Goal: Information Seeking & Learning: Check status

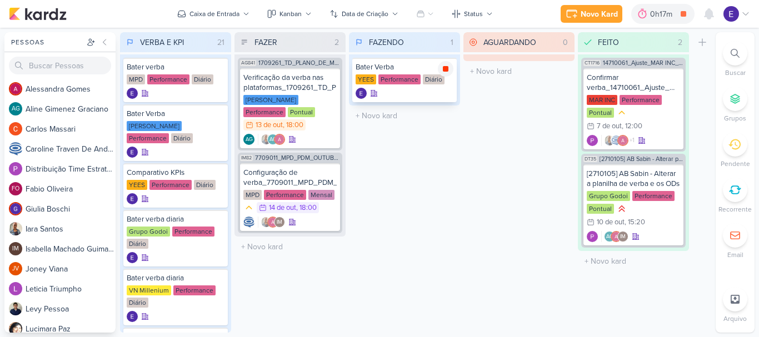
click at [446, 66] on icon at bounding box center [445, 68] width 9 height 9
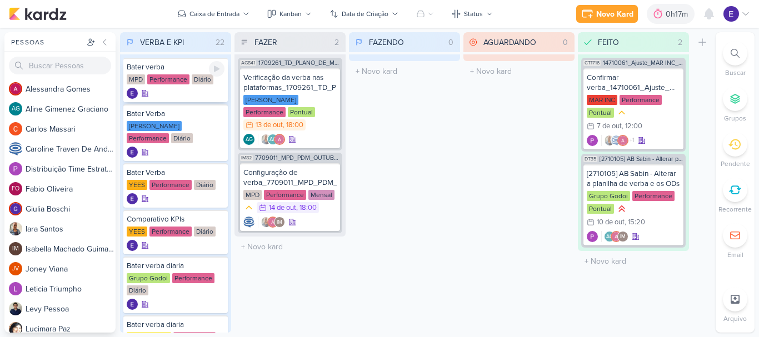
click at [171, 83] on div "Performance" at bounding box center [168, 79] width 42 height 10
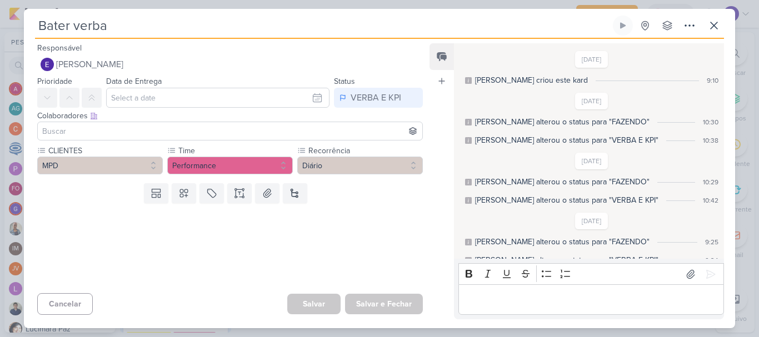
scroll to position [132, 0]
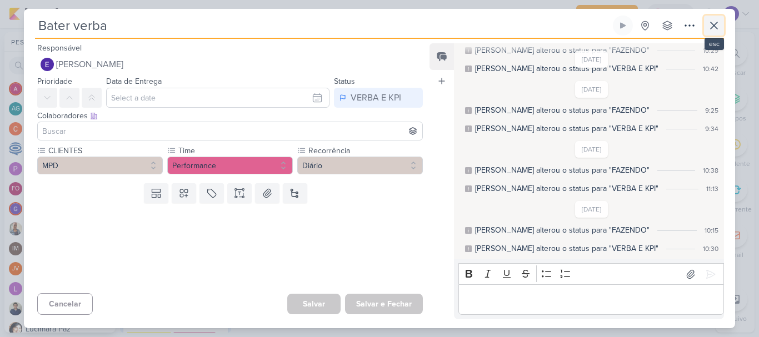
click at [709, 31] on icon at bounding box center [714, 25] width 13 height 13
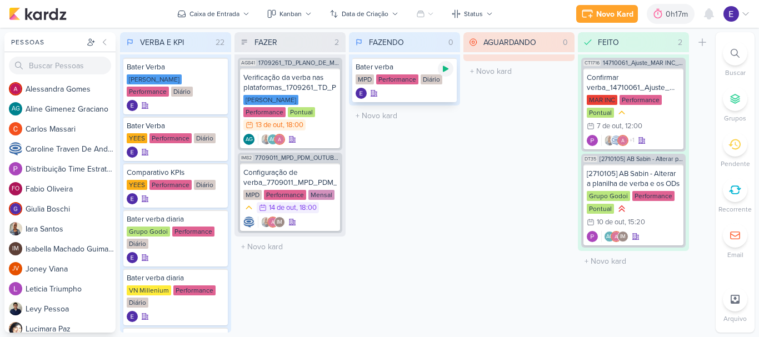
click at [447, 73] on div at bounding box center [446, 69] width 16 height 16
click at [322, 220] on div "IM82 7709011_MPD_PDM_OUTUBRO Configuração de verba_7709011_MPD_PDM_OUTUBRO MPD …" at bounding box center [290, 193] width 104 height 81
click at [322, 217] on div "IM" at bounding box center [289, 222] width 93 height 11
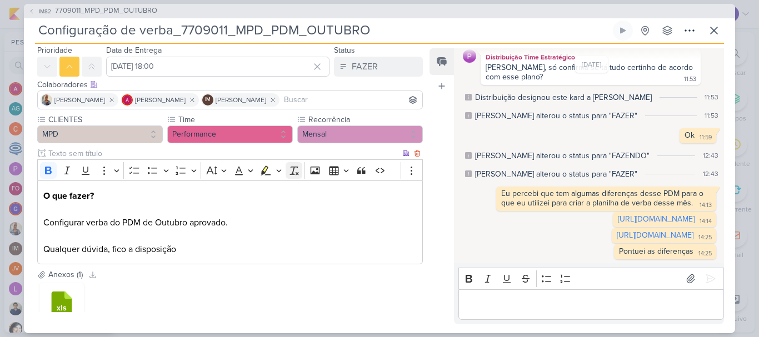
scroll to position [56, 0]
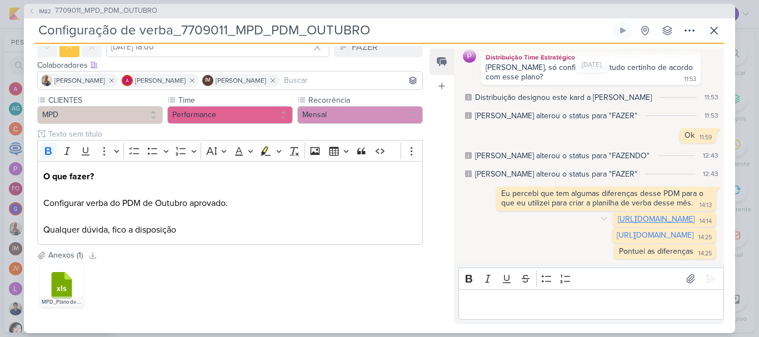
click at [618, 215] on link "[URL][DOMAIN_NAME]" at bounding box center [656, 219] width 77 height 9
click at [617, 235] on link "[URL][DOMAIN_NAME]" at bounding box center [655, 235] width 77 height 9
click at [705, 31] on button at bounding box center [714, 31] width 20 height 20
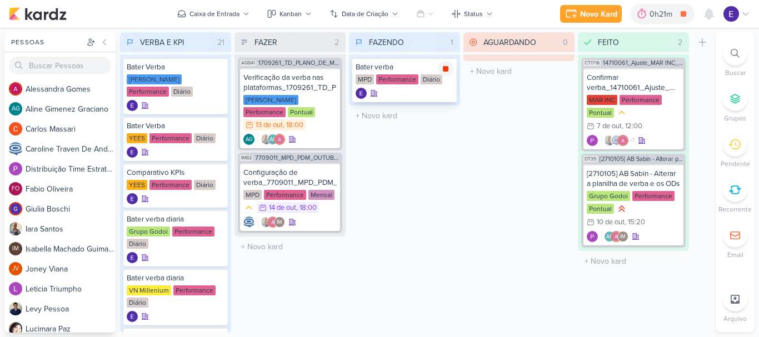
click at [445, 67] on icon at bounding box center [446, 69] width 6 height 6
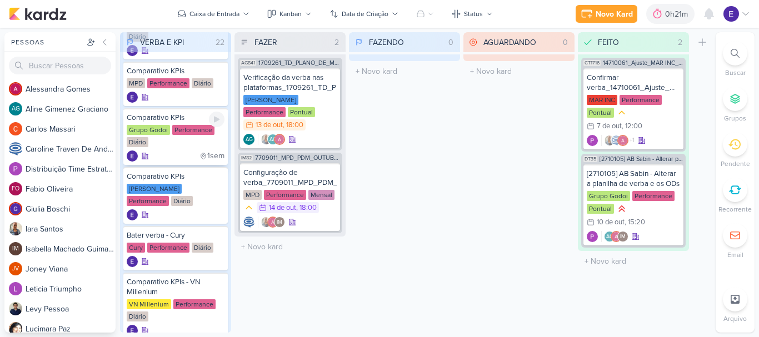
scroll to position [333, 0]
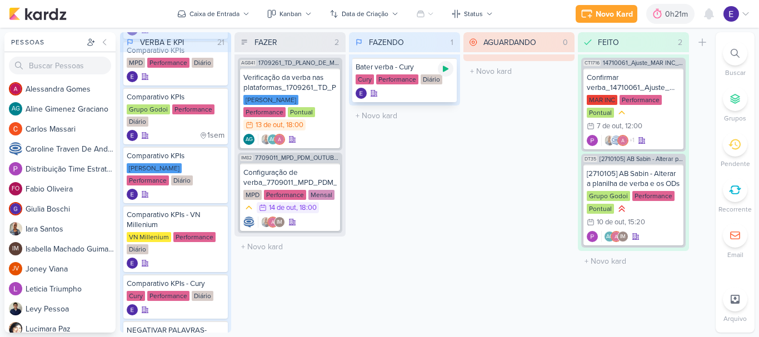
click at [447, 68] on icon at bounding box center [446, 69] width 6 height 6
click at [446, 69] on icon at bounding box center [446, 69] width 6 height 6
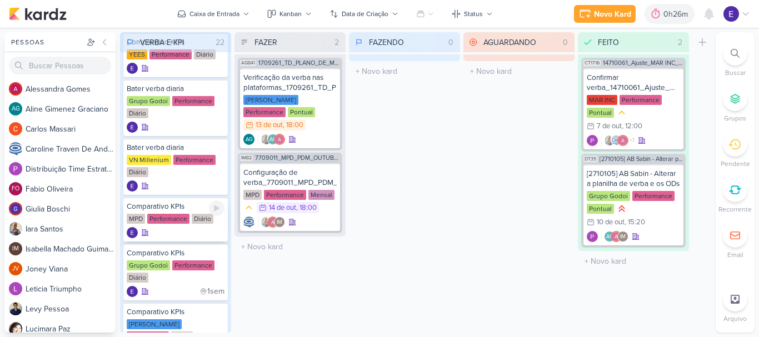
scroll to position [167, 0]
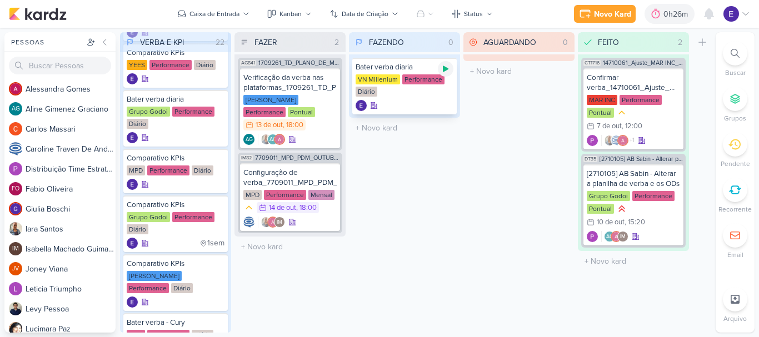
click at [447, 72] on icon at bounding box center [445, 68] width 9 height 9
click at [449, 66] on icon at bounding box center [445, 68] width 9 height 9
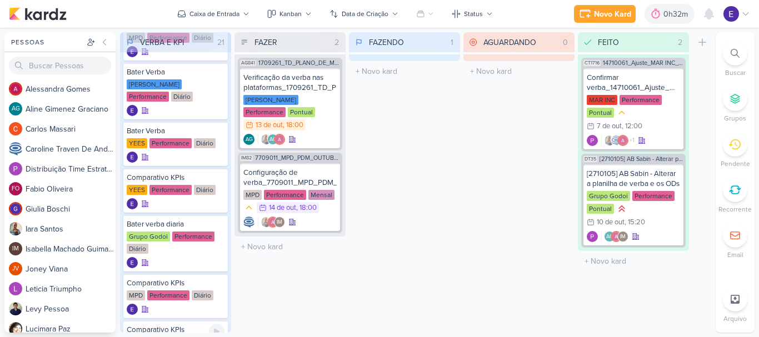
scroll to position [0, 0]
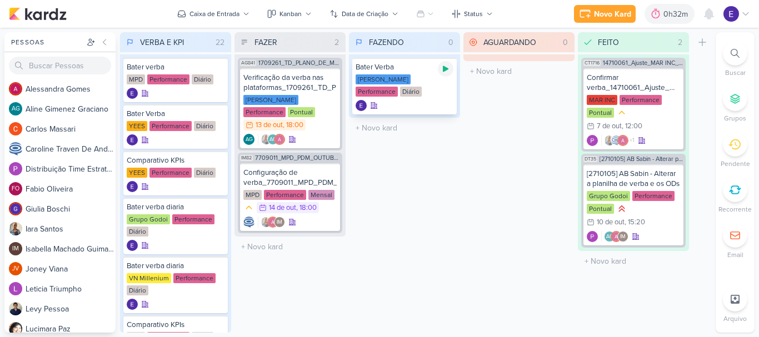
click at [445, 73] on icon at bounding box center [445, 68] width 9 height 9
click at [306, 134] on div "AG AG" at bounding box center [289, 139] width 93 height 11
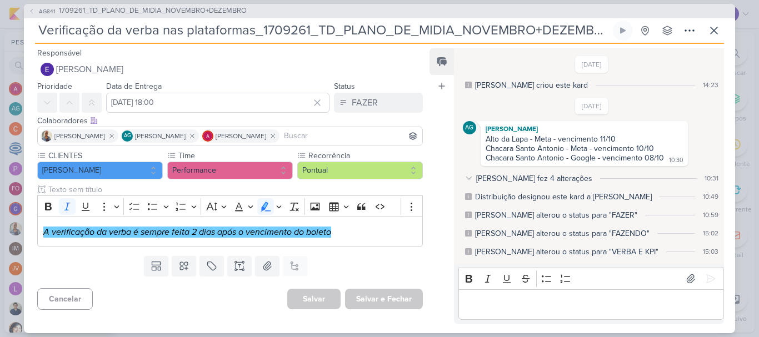
scroll to position [136, 0]
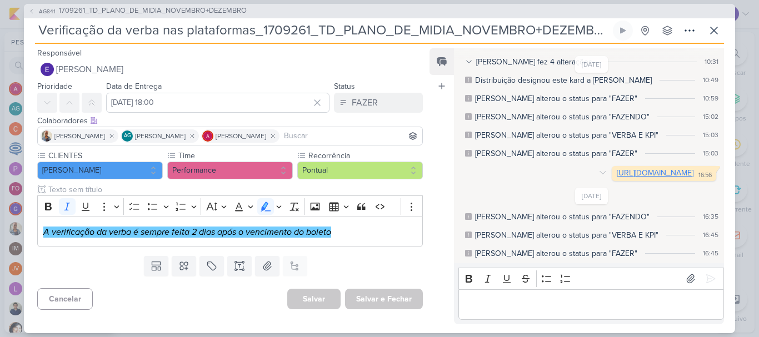
click at [617, 168] on link "[URL][DOMAIN_NAME]" at bounding box center [655, 172] width 77 height 9
click at [544, 297] on div "Editor editing area: main" at bounding box center [592, 305] width 266 height 31
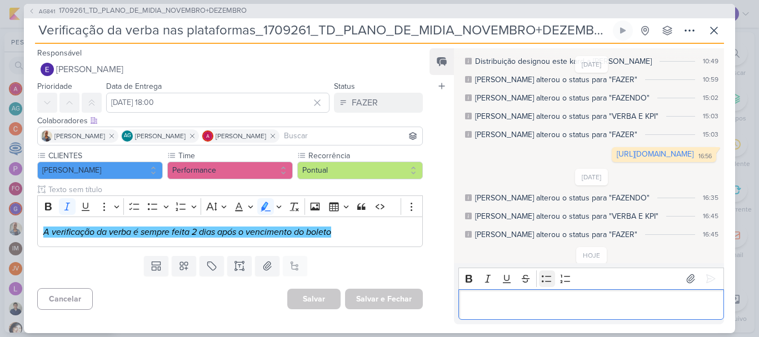
scroll to position [181, 0]
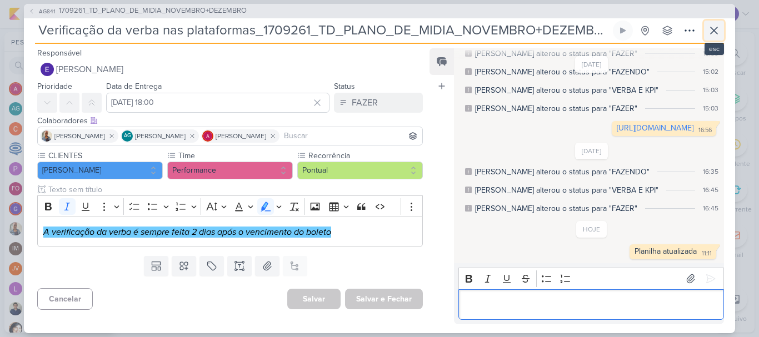
click at [720, 32] on icon at bounding box center [714, 30] width 13 height 13
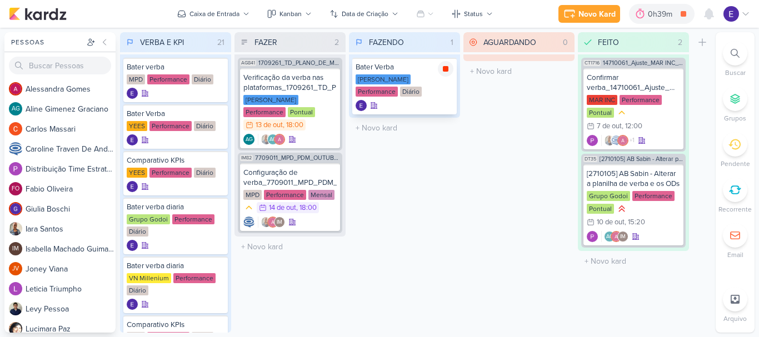
click at [445, 73] on div at bounding box center [446, 69] width 16 height 16
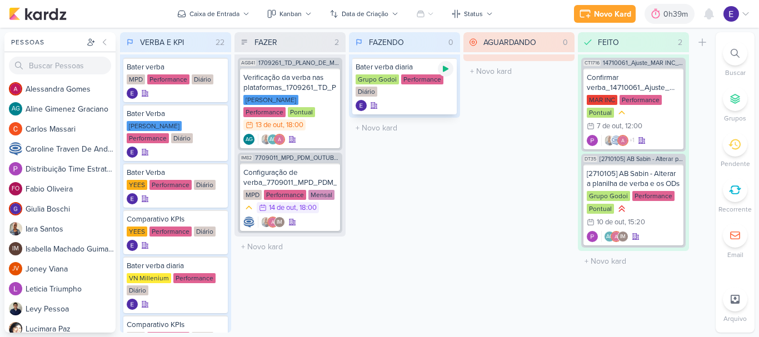
click at [442, 71] on icon at bounding box center [445, 68] width 9 height 9
click at [447, 68] on icon at bounding box center [446, 69] width 6 height 6
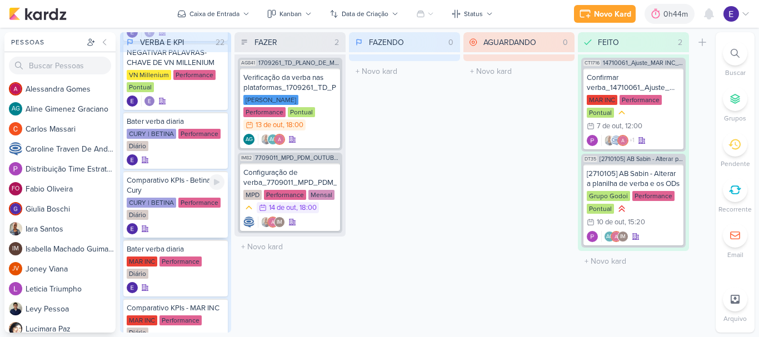
scroll to position [773, 0]
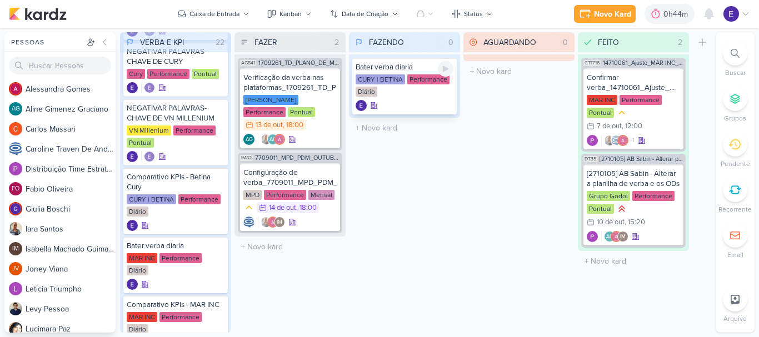
click at [445, 67] on icon at bounding box center [446, 69] width 6 height 6
click at [450, 69] on icon at bounding box center [445, 68] width 9 height 9
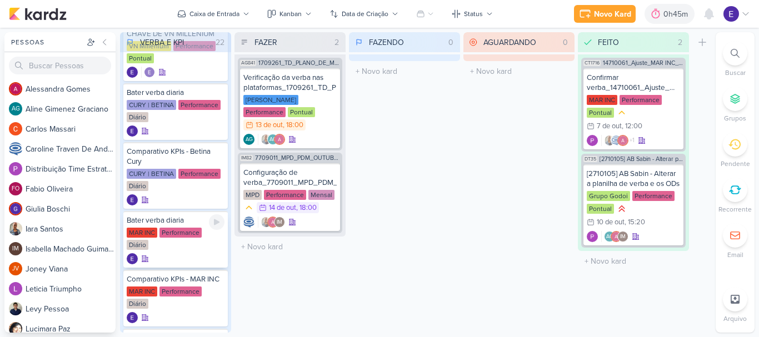
scroll to position [884, 0]
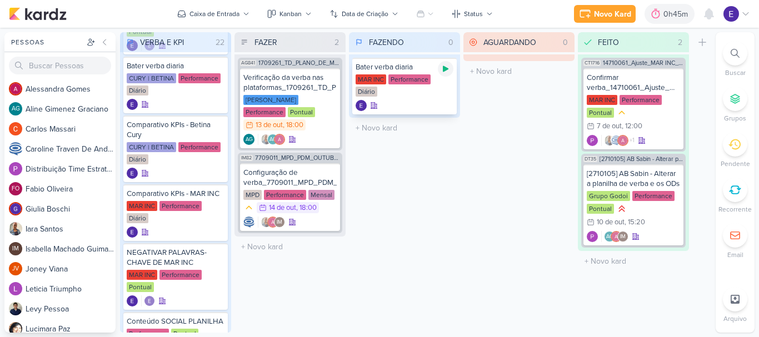
click at [449, 69] on icon at bounding box center [446, 69] width 6 height 6
click at [312, 134] on div "AG AG" at bounding box center [289, 139] width 93 height 11
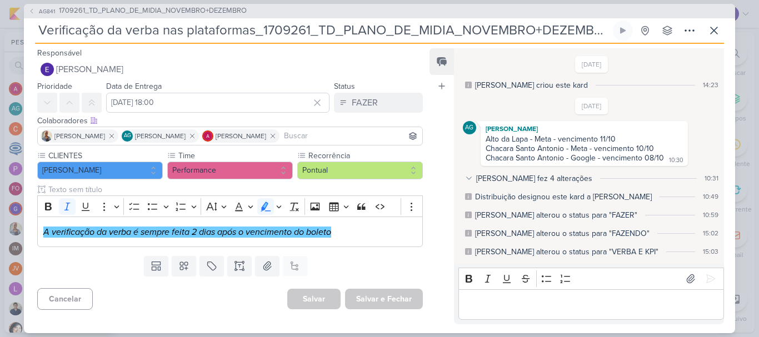
scroll to position [181, 0]
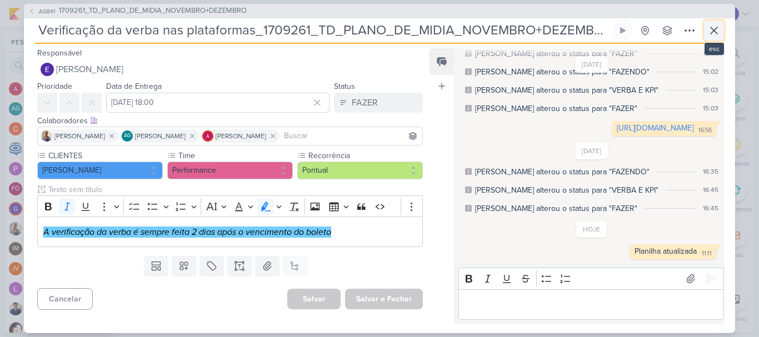
click at [720, 32] on icon at bounding box center [714, 30] width 13 height 13
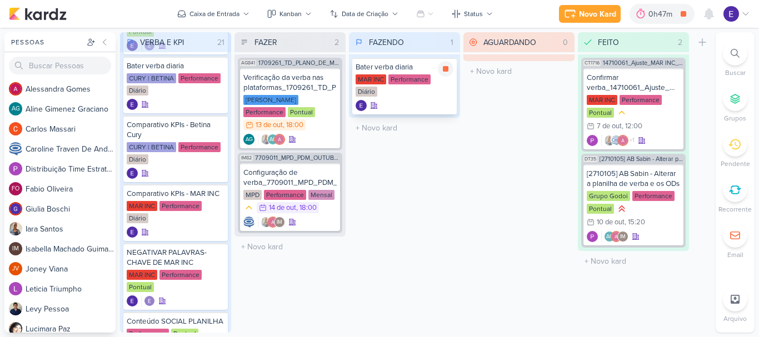
click at [448, 71] on icon at bounding box center [446, 69] width 6 height 6
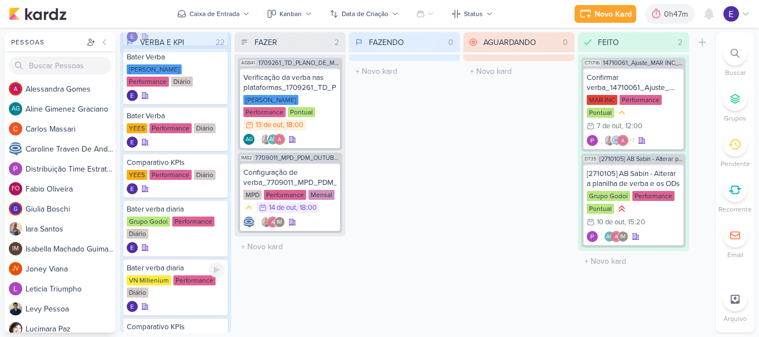
scroll to position [0, 0]
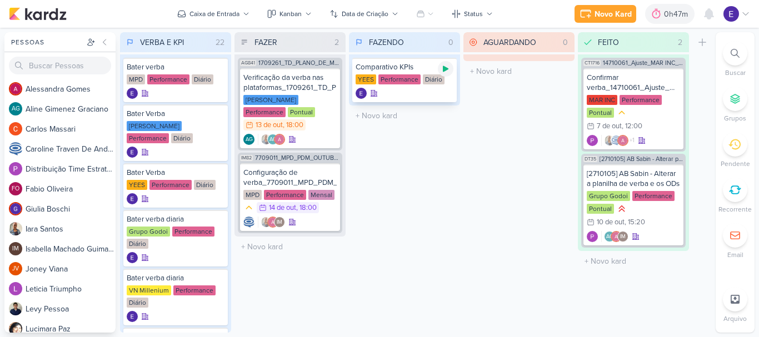
click at [446, 71] on icon at bounding box center [445, 68] width 9 height 9
click at [406, 94] on div at bounding box center [405, 93] width 98 height 11
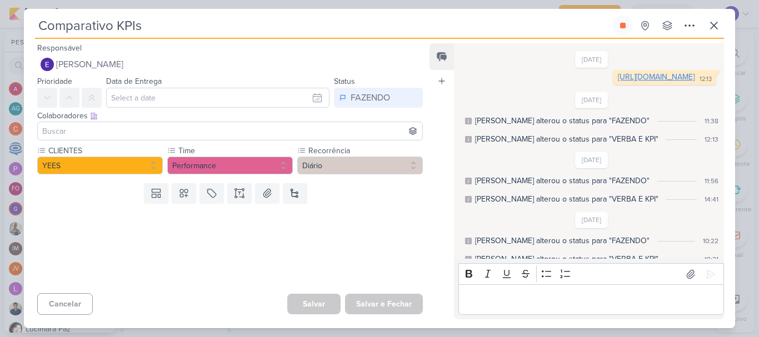
scroll to position [15, 0]
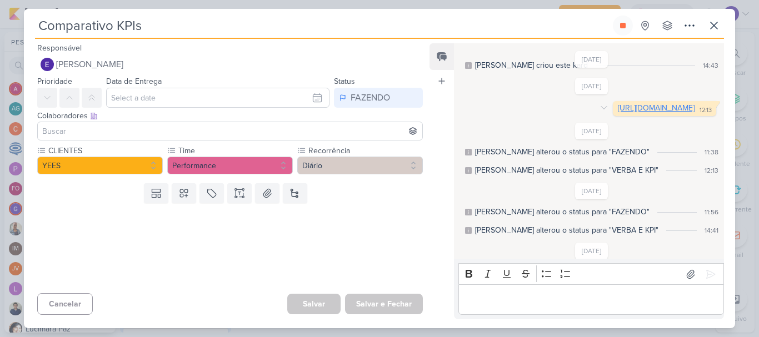
click at [618, 113] on link "[URL][DOMAIN_NAME]" at bounding box center [656, 107] width 77 height 9
click at [715, 22] on icon at bounding box center [714, 25] width 13 height 13
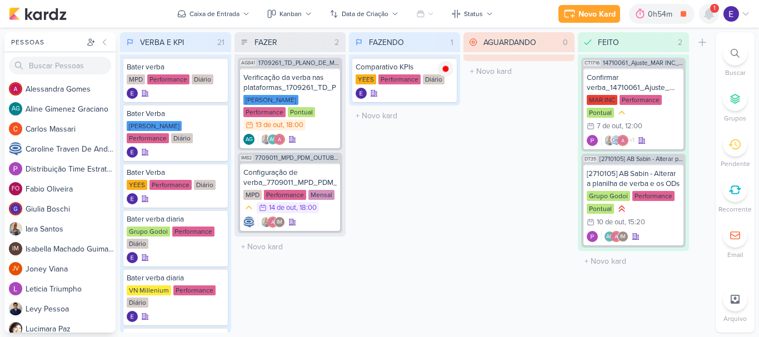
click at [710, 16] on icon at bounding box center [709, 14] width 9 height 10
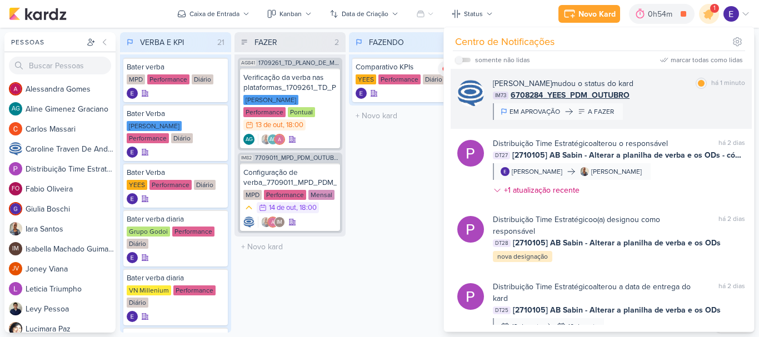
click at [696, 110] on div "[PERSON_NAME] mudou o status do kard marcar como lida há 1 minuto IM73 6708284_…" at bounding box center [619, 99] width 252 height 42
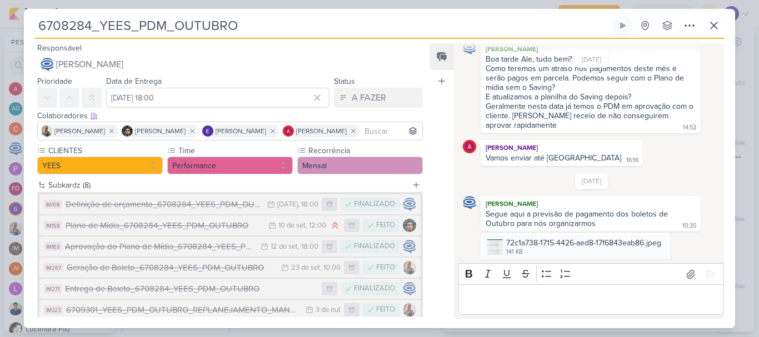
scroll to position [220, 0]
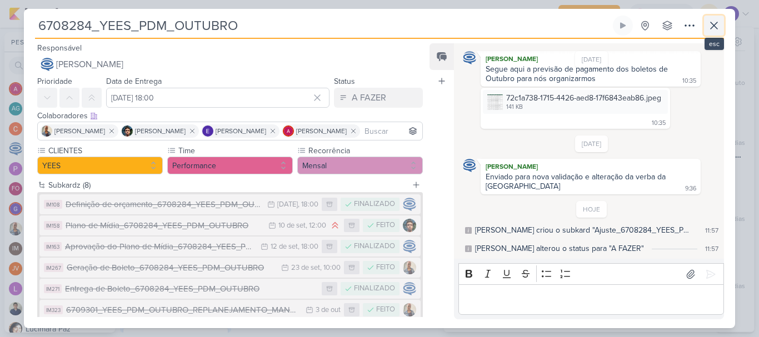
click at [720, 33] on button at bounding box center [714, 26] width 20 height 20
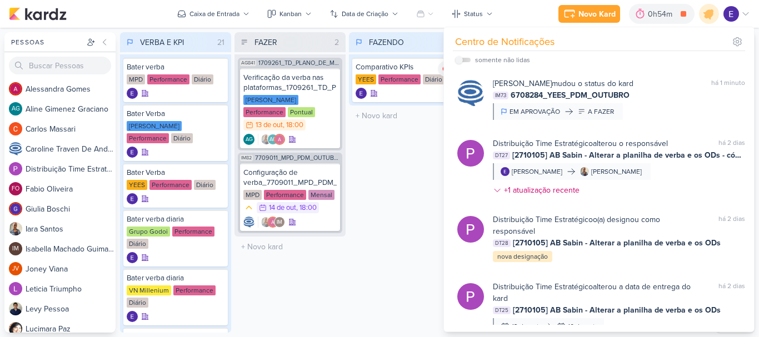
click at [415, 261] on div "FAZENDO 1 Mover Para Esquerda Mover Para Direita [GEOGRAPHIC_DATA] Comparativo …" at bounding box center [404, 182] width 111 height 301
